Goal: Transaction & Acquisition: Purchase product/service

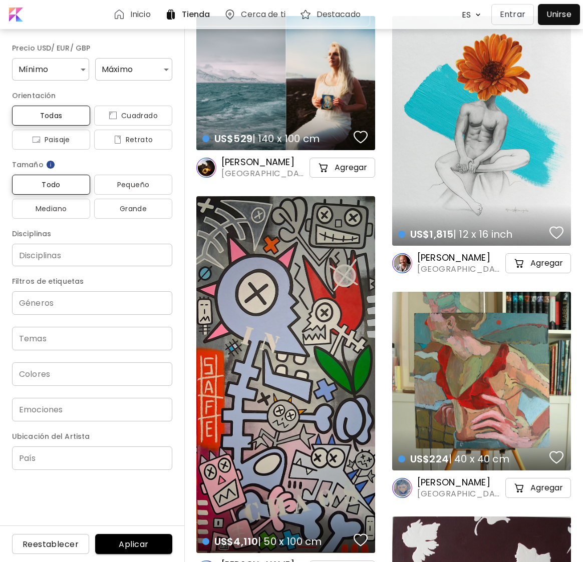
click at [491, 194] on div "US$1,815 | 12 x 16 inch details" at bounding box center [481, 131] width 179 height 230
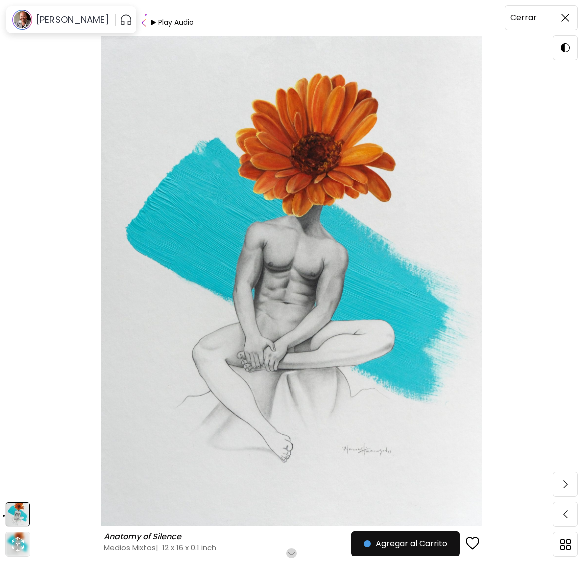
click at [566, 14] on img at bounding box center [565, 18] width 8 height 8
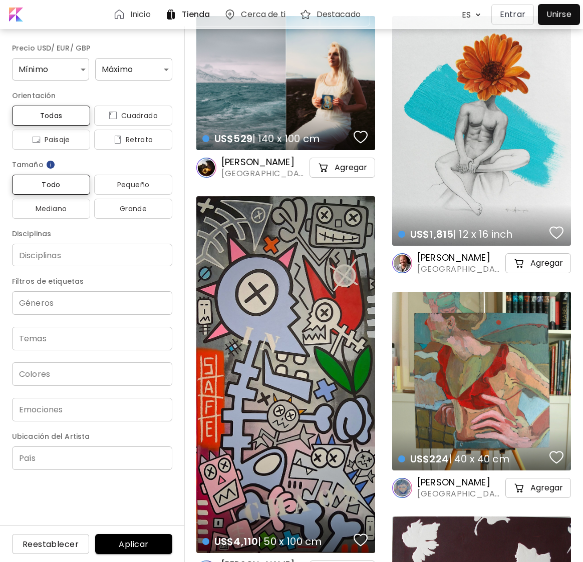
click at [554, 19] on div at bounding box center [558, 15] width 37 height 16
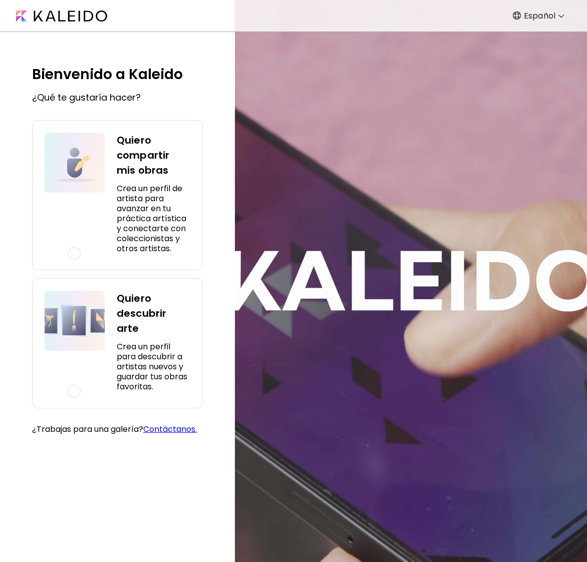
click at [68, 15] on img at bounding box center [61, 16] width 91 height 11
click at [66, 17] on img at bounding box center [61, 16] width 91 height 11
